Goal: Find specific page/section: Find specific page/section

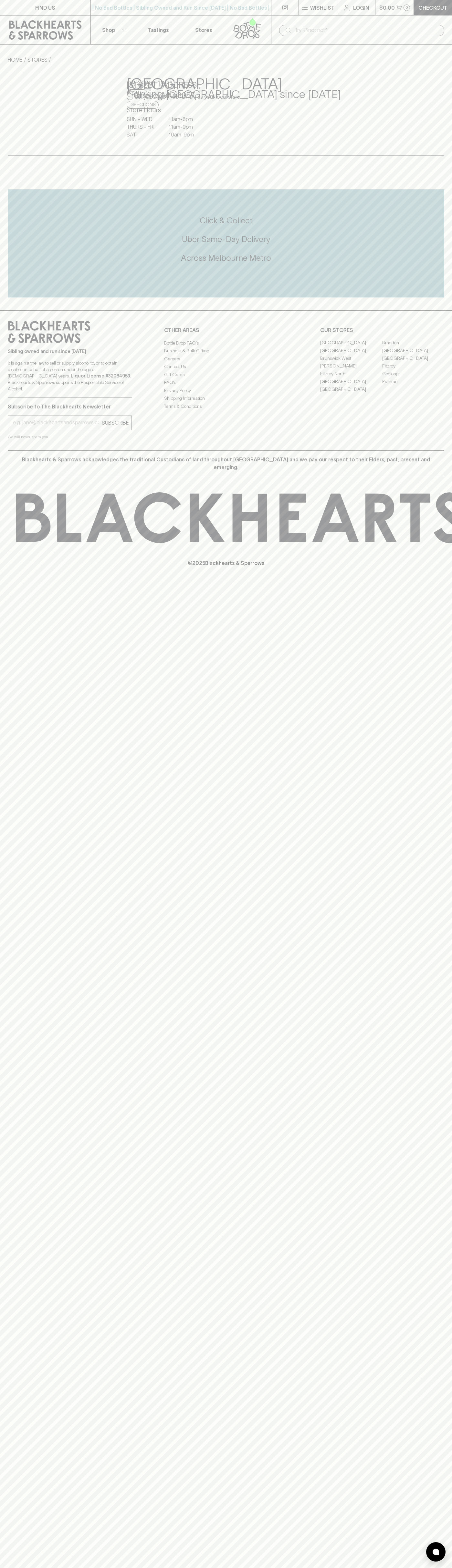
click at [421, 1229] on div "FIND US | No Bad Bottles | Sibling Owned and Run Since [DATE] | No Bad Bottles …" at bounding box center [226, 784] width 452 height 1568
click at [235, 1567] on html "FIND US | No Bad Bottles | Sibling Owned and Run Since [DATE] | No Bad Bottles …" at bounding box center [226, 784] width 452 height 1568
click at [5, 863] on div "FIND US | No Bad Bottles | Sibling Owned and Run Since 2006 | No Bad Bottles | …" at bounding box center [226, 784] width 452 height 1568
